Goal: Navigation & Orientation: Find specific page/section

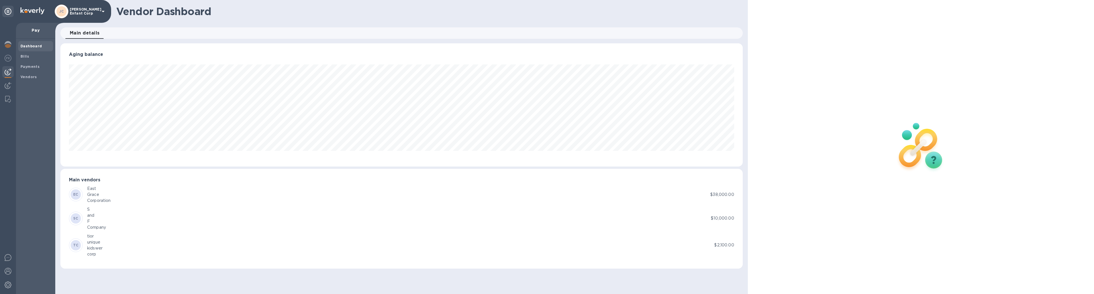
click at [24, 47] on b "Dashboard" at bounding box center [32, 46] width 22 height 4
click at [30, 56] on span "Bills" at bounding box center [36, 57] width 30 height 6
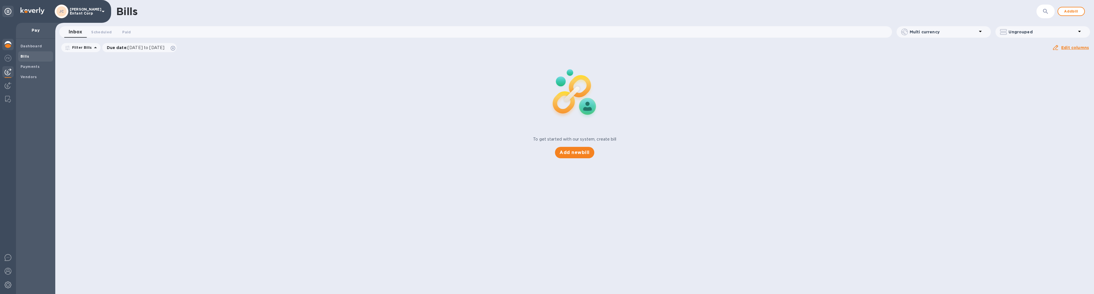
click at [13, 43] on div at bounding box center [7, 45] width 11 height 13
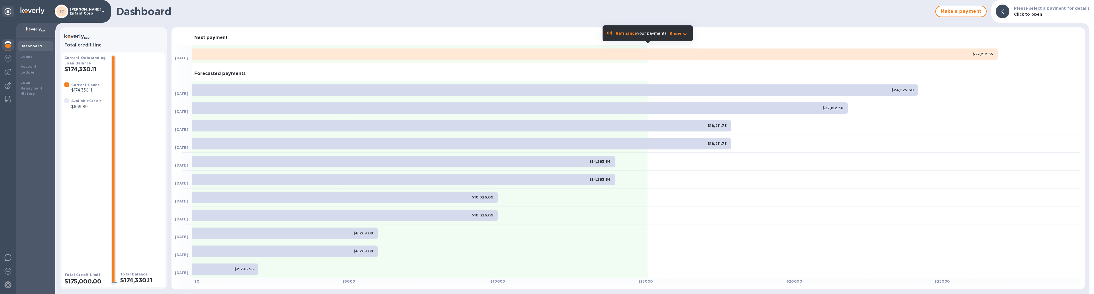
click at [32, 10] on img at bounding box center [33, 10] width 24 height 7
click at [235, 60] on div at bounding box center [420, 54] width 456 height 18
